Goal: Find contact information: Find contact information

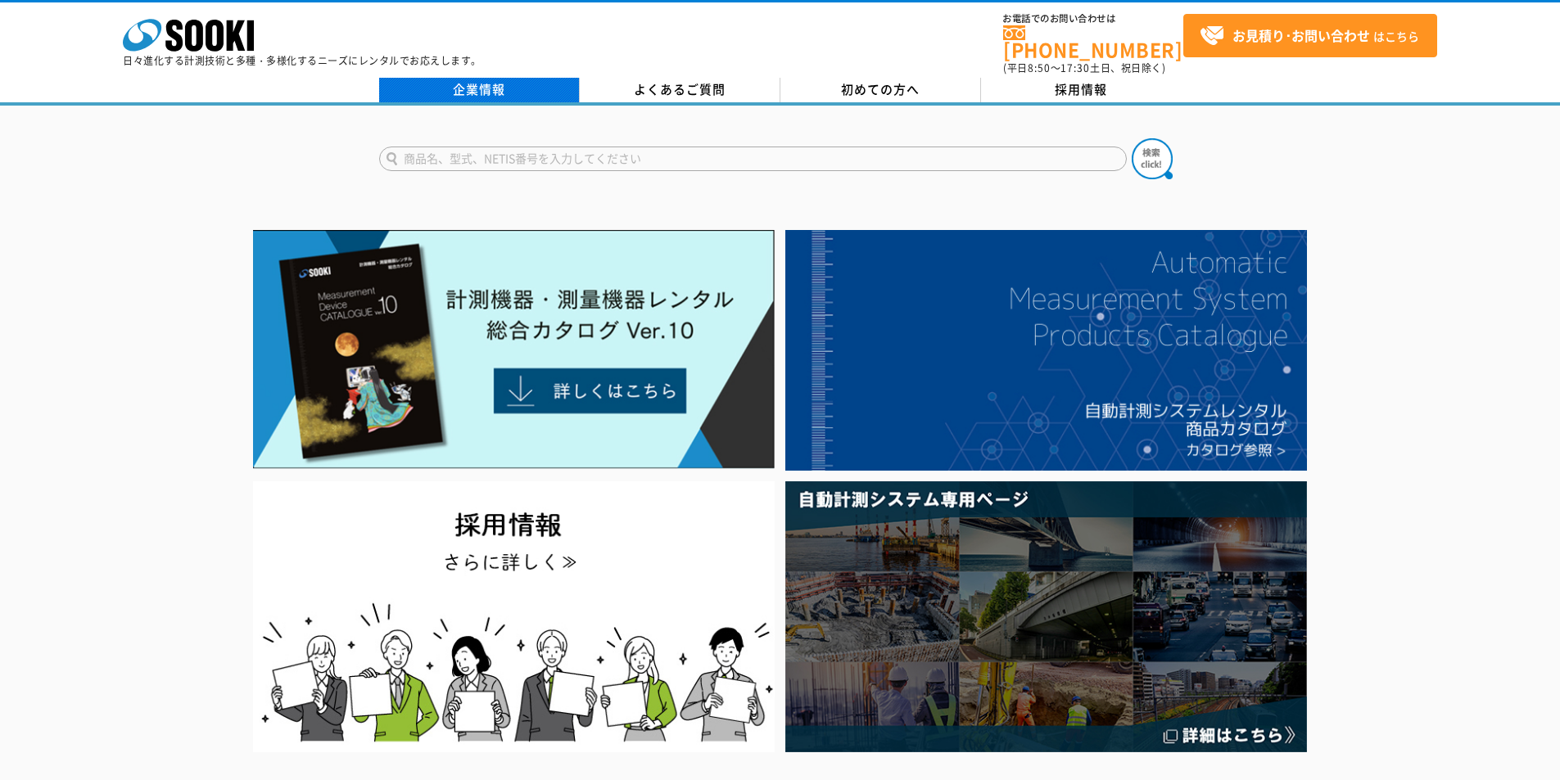
click at [428, 78] on link "企業情報" at bounding box center [479, 90] width 201 height 25
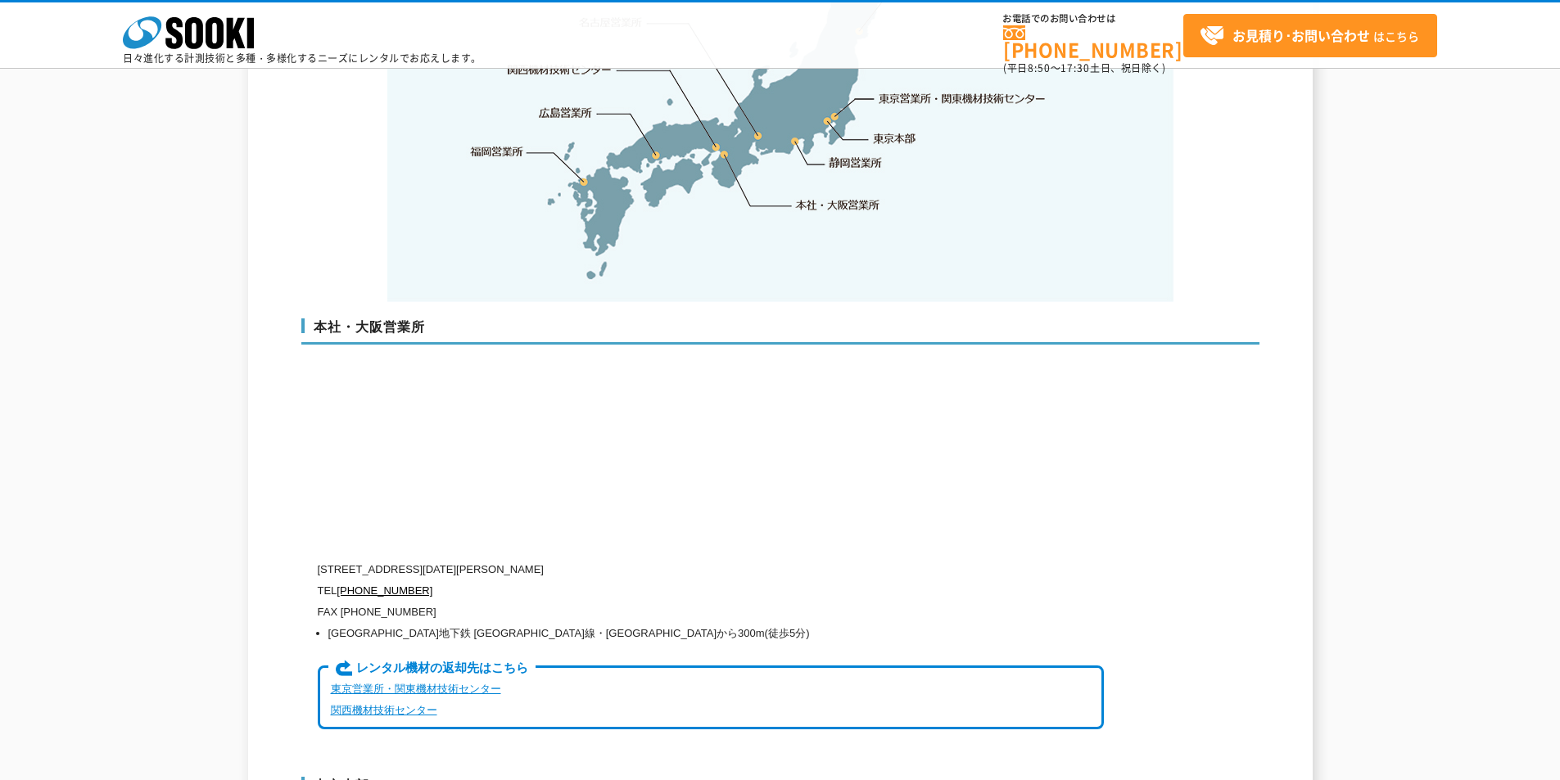
scroll to position [3766, 0]
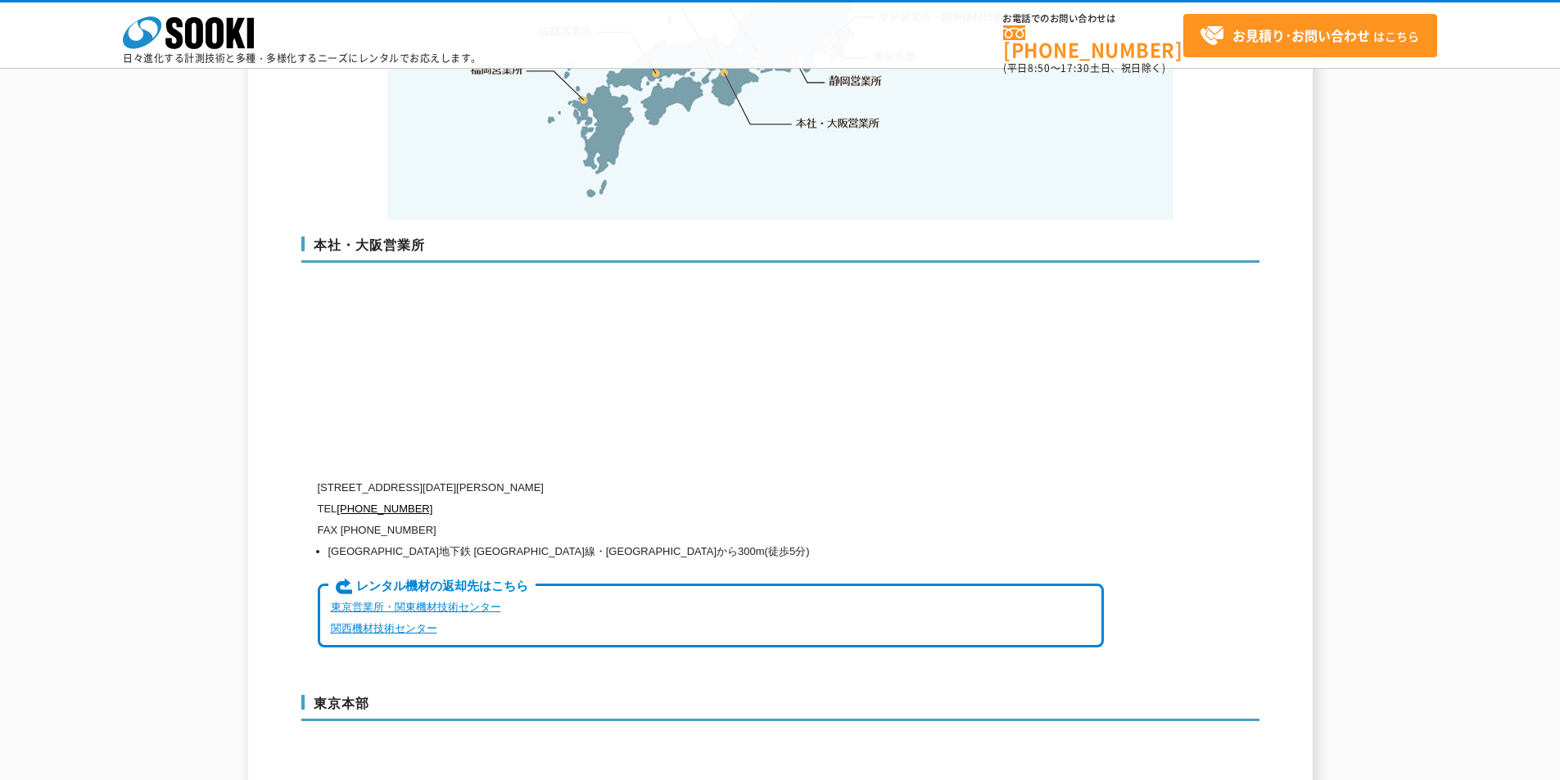
click at [415, 622] on link "関西機材技術センター" at bounding box center [384, 628] width 106 height 12
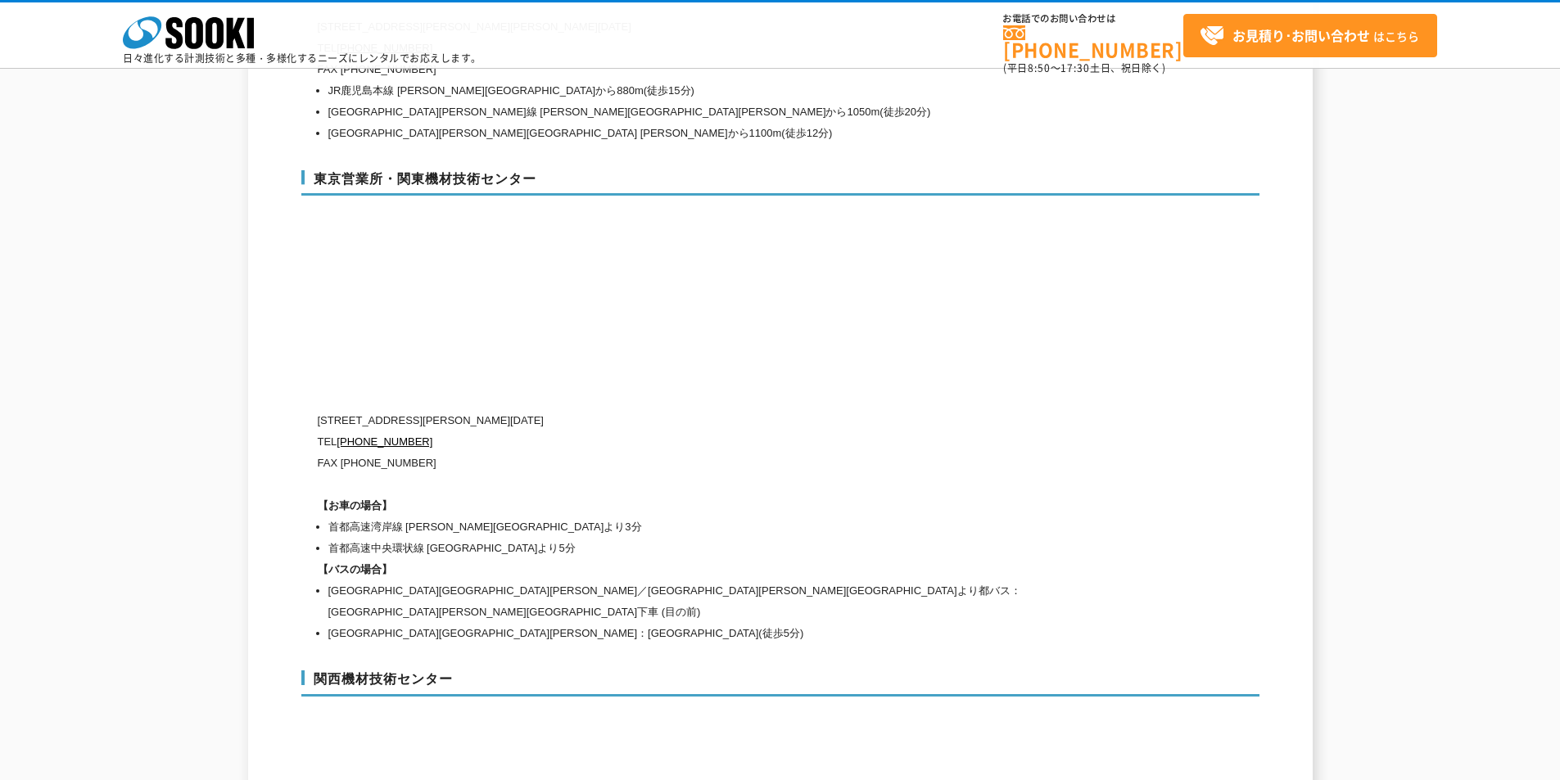
scroll to position [7323, 0]
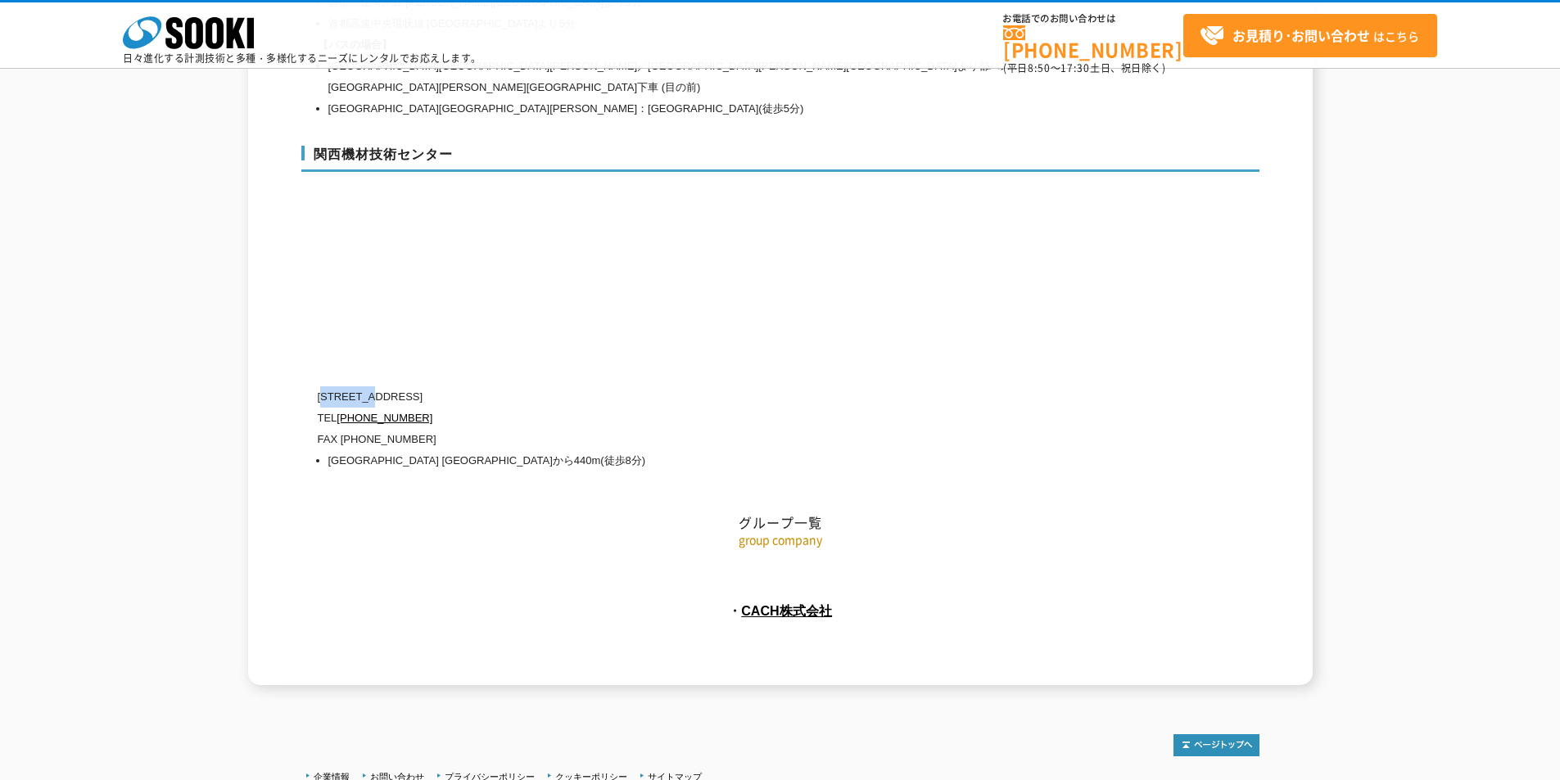
drag, startPoint x: 327, startPoint y: 341, endPoint x: 379, endPoint y: 343, distance: 52.5
click at [379, 386] on p "〒660-0083 兵庫県尼崎市道意町5-40-1" at bounding box center [711, 396] width 786 height 21
copy p "660-0083"
drag, startPoint x: 797, startPoint y: 224, endPoint x: 738, endPoint y: 7, distance: 224.1
click at [797, 223] on div "関西機材技術センター 〒660-0083 兵庫県尼崎市道意町5-40-1 TEL 0120-856-990 FAX (06)6430-0314 阪神線 尼崎セ…" at bounding box center [780, 305] width 958 height 352
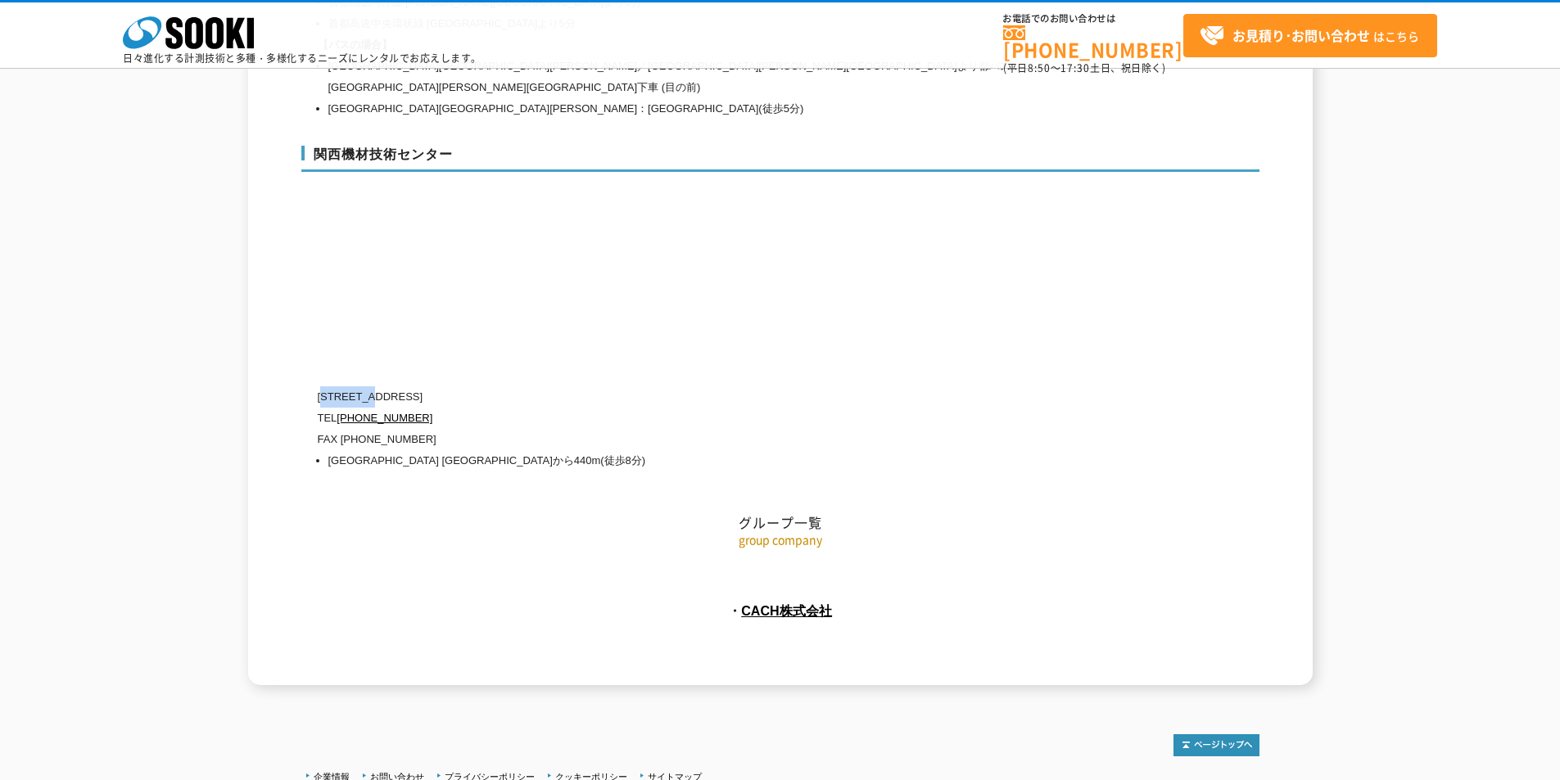
drag, startPoint x: 328, startPoint y: 343, endPoint x: 379, endPoint y: 344, distance: 50.8
click at [379, 386] on p "〒660-0083 兵庫県尼崎市道意町5-40-1" at bounding box center [711, 396] width 786 height 21
copy p "660-0083"
